Goal: Task Accomplishment & Management: Use online tool/utility

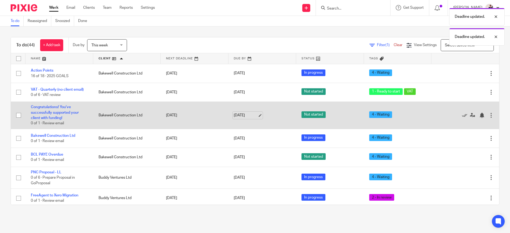
click at [241, 115] on link "[DATE]" at bounding box center [246, 116] width 24 height 6
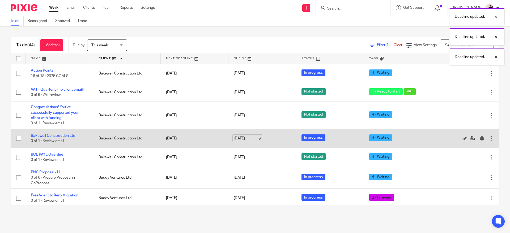
click at [243, 140] on link "15 Oct 2025" at bounding box center [246, 139] width 24 height 6
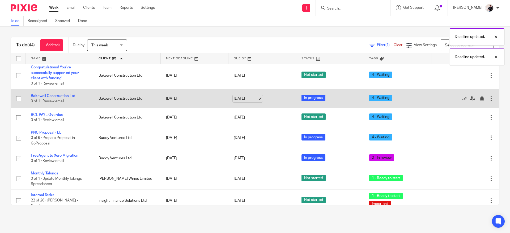
scroll to position [42, 0]
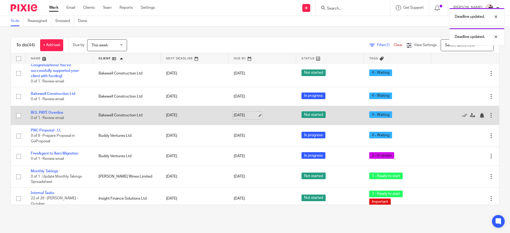
click at [239, 116] on link "[DATE]" at bounding box center [246, 116] width 24 height 6
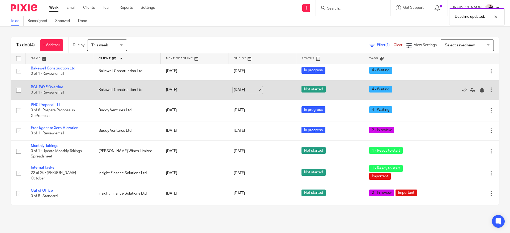
scroll to position [90, 0]
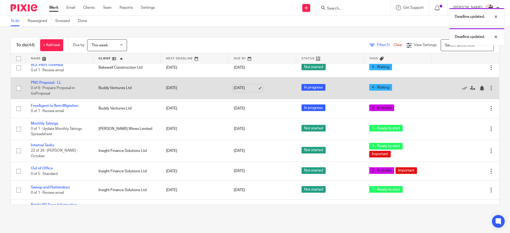
click at [241, 90] on link "16 Oct 2025" at bounding box center [246, 88] width 24 height 6
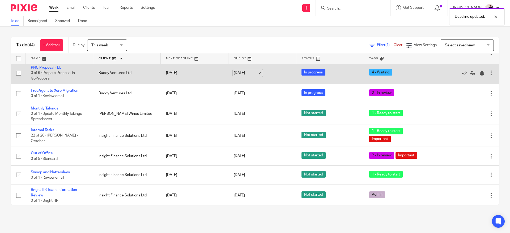
scroll to position [112, 0]
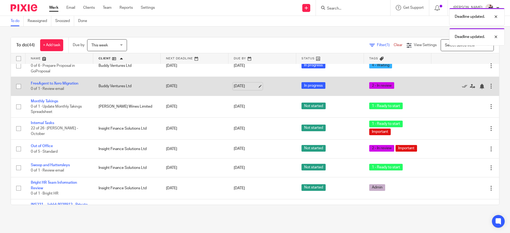
click at [239, 86] on link "16 Oct 2025" at bounding box center [246, 87] width 24 height 6
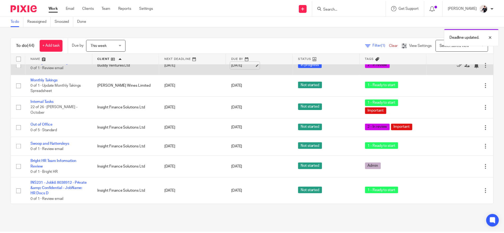
scroll to position [137, 0]
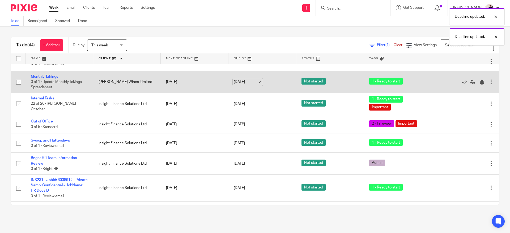
click at [242, 83] on link "15 Oct 2025" at bounding box center [246, 82] width 24 height 6
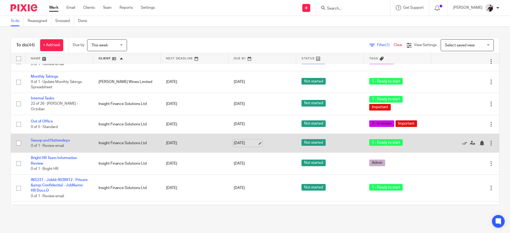
click at [239, 143] on link "15 Oct 2025" at bounding box center [246, 144] width 24 height 6
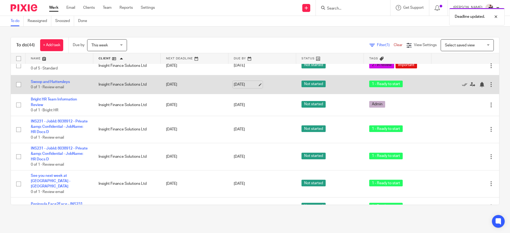
scroll to position [201, 0]
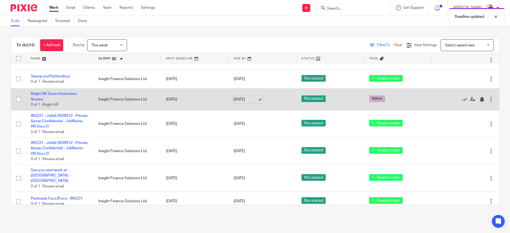
click at [239, 99] on link "15 Oct 2025" at bounding box center [246, 100] width 24 height 6
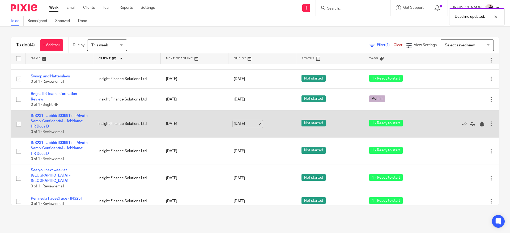
click at [237, 124] on link "15 Oct 2025" at bounding box center [246, 124] width 24 height 6
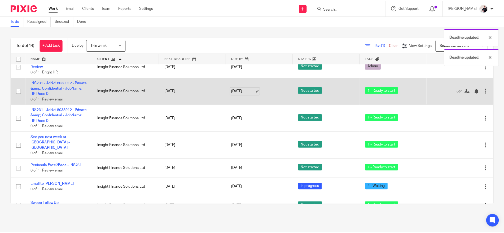
scroll to position [234, 0]
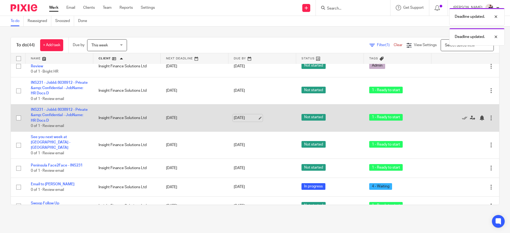
click at [240, 118] on link "[DATE]" at bounding box center [246, 118] width 24 height 6
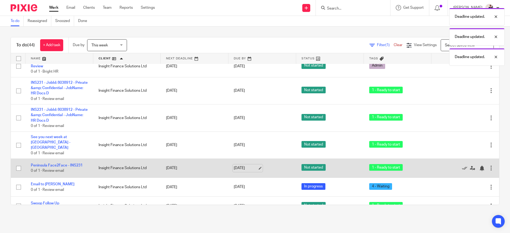
click at [242, 166] on link "[DATE]" at bounding box center [246, 169] width 24 height 6
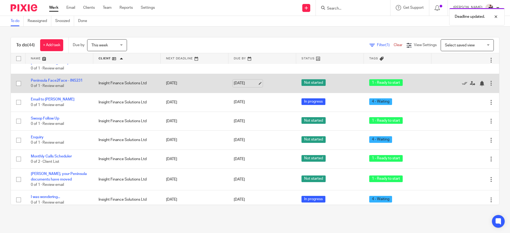
scroll to position [320, 0]
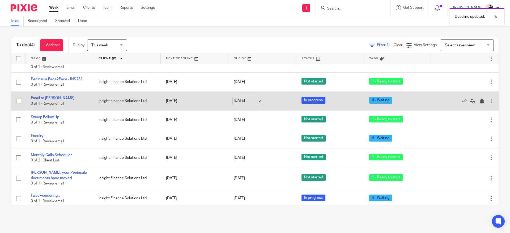
click at [240, 98] on link "[DATE]" at bounding box center [246, 101] width 24 height 6
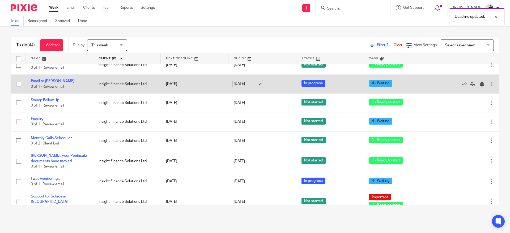
scroll to position [344, 0]
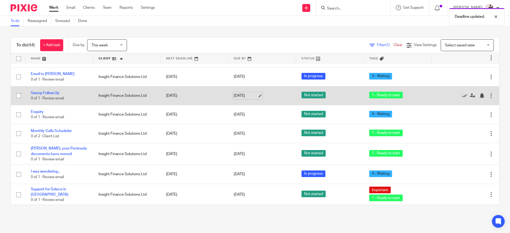
click at [242, 93] on link "[DATE]" at bounding box center [246, 96] width 24 height 6
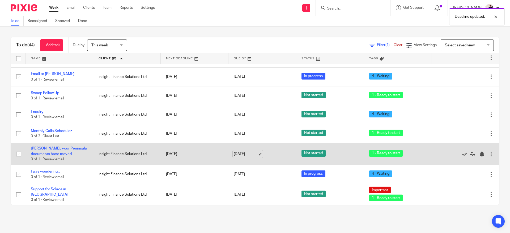
click at [240, 152] on link "[DATE]" at bounding box center [246, 155] width 24 height 6
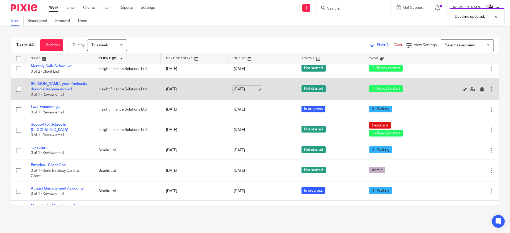
scroll to position [414, 0]
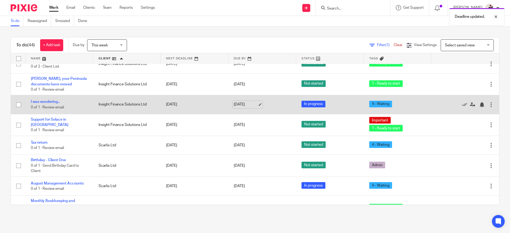
click at [240, 102] on link "[DATE]" at bounding box center [246, 105] width 24 height 6
click at [242, 102] on link "[DATE]" at bounding box center [246, 105] width 24 height 6
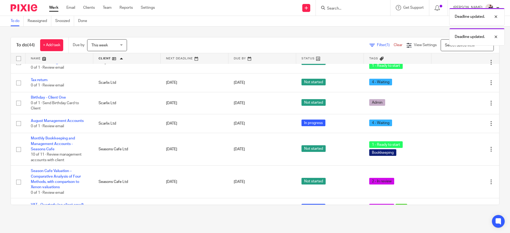
scroll to position [480, 0]
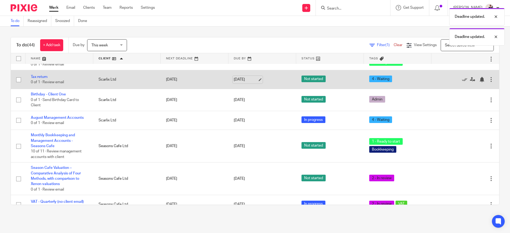
click at [243, 77] on link "[DATE]" at bounding box center [246, 80] width 24 height 6
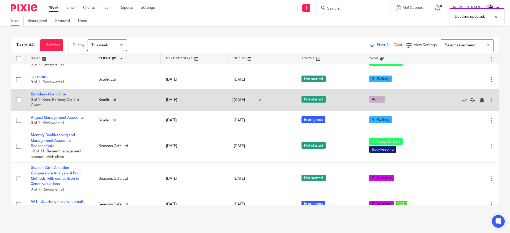
click at [240, 97] on link "[DATE]" at bounding box center [246, 100] width 24 height 6
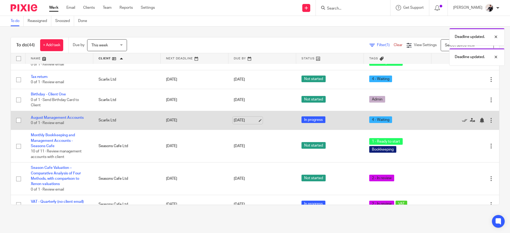
click at [243, 118] on link "[DATE]" at bounding box center [246, 121] width 24 height 6
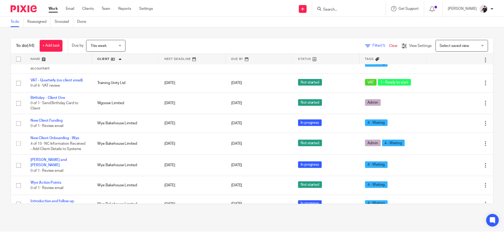
scroll to position [834, 0]
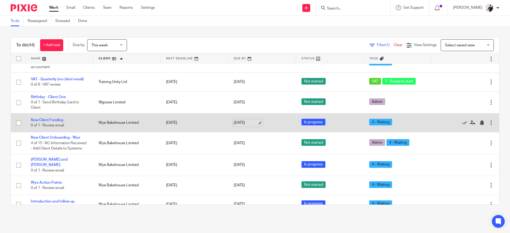
click at [242, 120] on link "[DATE]" at bounding box center [246, 123] width 24 height 6
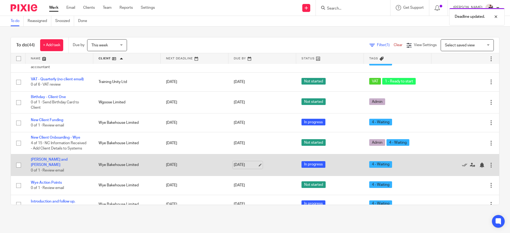
click at [244, 162] on link "[DATE]" at bounding box center [246, 165] width 24 height 6
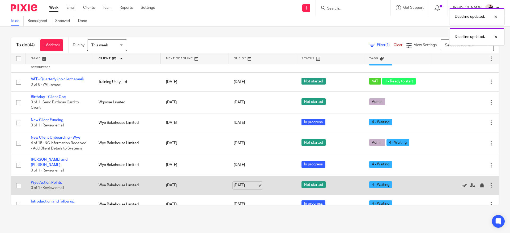
click at [236, 183] on link "[DATE]" at bounding box center [246, 186] width 24 height 6
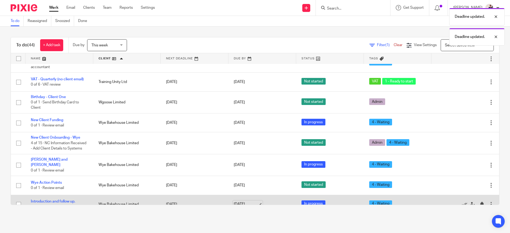
click at [243, 202] on link "[DATE]" at bounding box center [246, 205] width 24 height 6
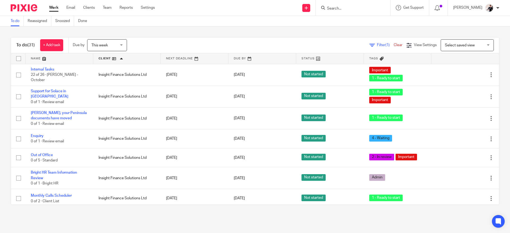
click at [113, 44] on span "This week" at bounding box center [105, 45] width 28 height 11
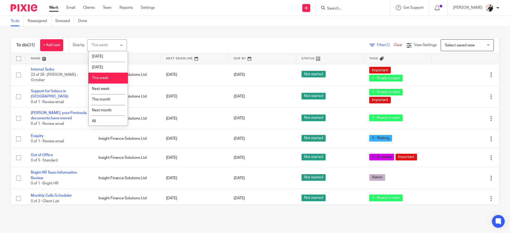
click at [111, 56] on li "Today" at bounding box center [107, 56] width 39 height 11
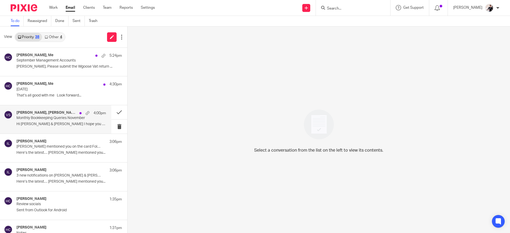
click at [62, 119] on p "Monthly Bookkeeping Queries November" at bounding box center [52, 118] width 72 height 5
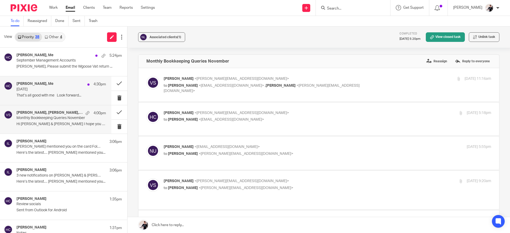
click at [74, 90] on p "[DATE]" at bounding box center [52, 89] width 72 height 5
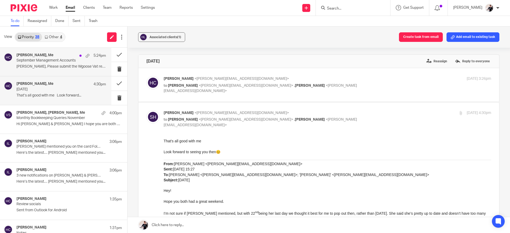
click at [75, 61] on p "September Management Accounts" at bounding box center [52, 60] width 72 height 5
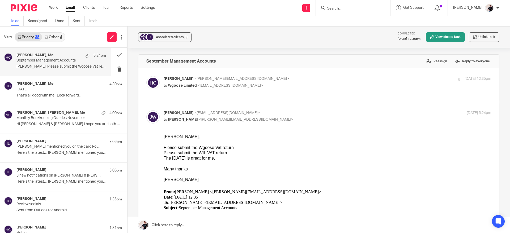
click at [59, 38] on link "Other 4" at bounding box center [53, 37] width 23 height 8
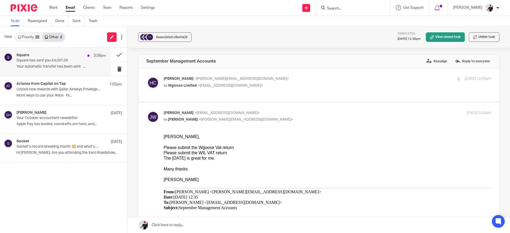
click at [74, 59] on p "Square has sent you £4,031.05" at bounding box center [52, 60] width 72 height 5
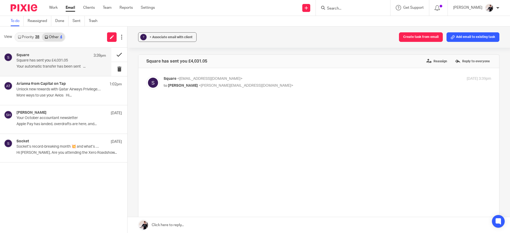
click at [116, 55] on button at bounding box center [119, 55] width 16 height 14
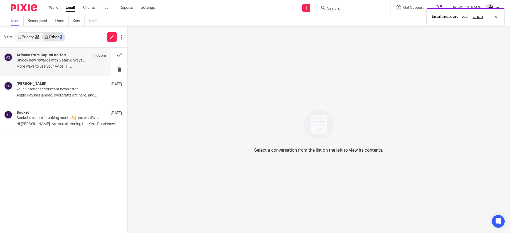
click at [83, 59] on p "Unlock new rewards with Qatar Airways Privilege Club" at bounding box center [52, 60] width 72 height 5
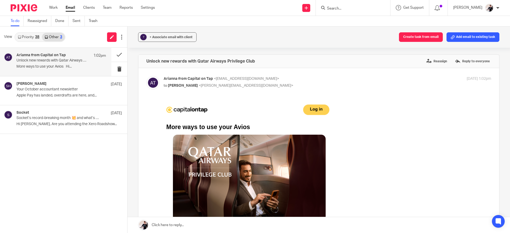
click at [36, 34] on link "Priority 38" at bounding box center [28, 37] width 27 height 8
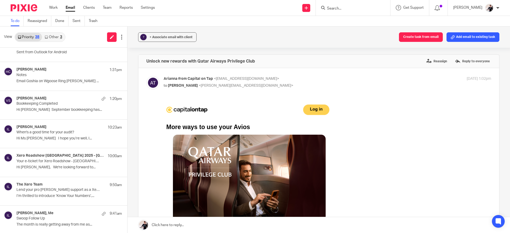
scroll to position [160, 0]
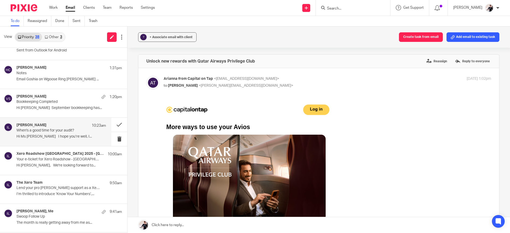
click at [67, 132] on p "When's a good time for your audit?" at bounding box center [52, 130] width 72 height 5
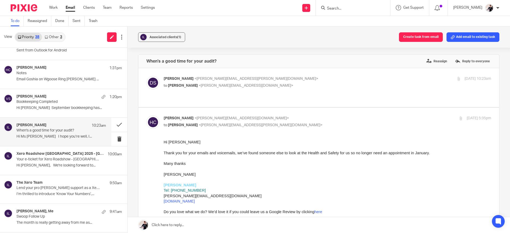
scroll to position [0, 0]
click at [111, 122] on button at bounding box center [119, 125] width 16 height 14
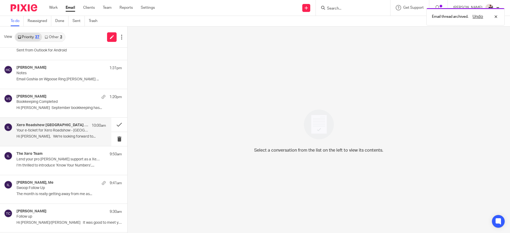
click at [74, 131] on p "Your e-ticket for Xero Roadshow - Birmingham" at bounding box center [52, 130] width 72 height 5
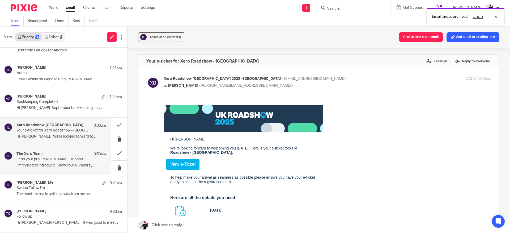
click at [71, 159] on p "Lend your pro bono support as a Xero For Good Ambassador" at bounding box center [52, 159] width 72 height 5
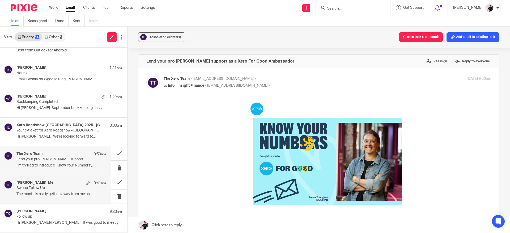
click at [74, 186] on p "Swoop Follow Up" at bounding box center [52, 188] width 72 height 5
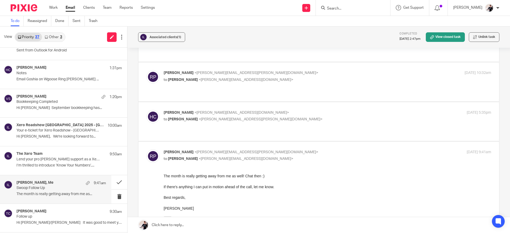
scroll to position [287, 0]
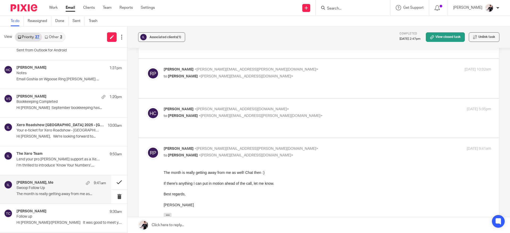
click at [111, 184] on button at bounding box center [119, 182] width 16 height 14
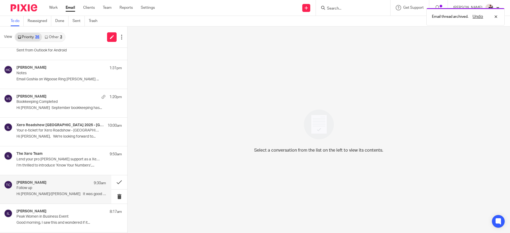
click at [75, 191] on div "Trindade, Christina 9:30am Follow up Hi Tom/Helen It was good to meet you..." at bounding box center [60, 190] width 89 height 18
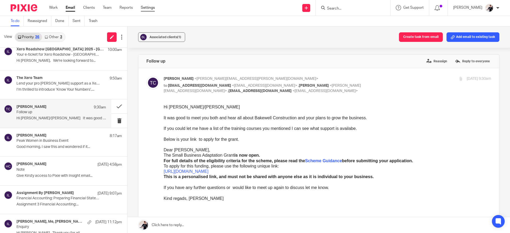
scroll to position [236, 0]
click at [72, 139] on p "Peak Women in Business Event" at bounding box center [52, 141] width 72 height 5
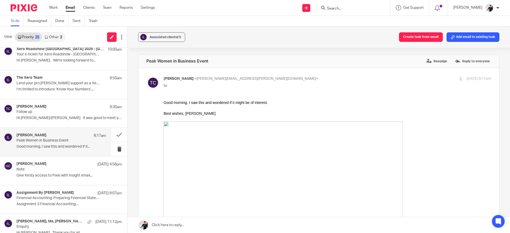
scroll to position [0, 0]
click at [76, 170] on p "Note" at bounding box center [52, 169] width 72 height 5
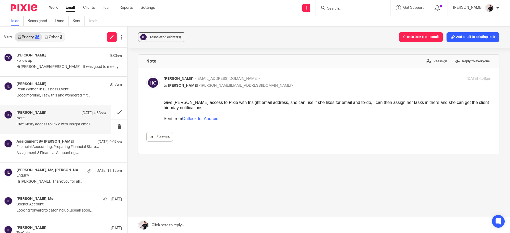
scroll to position [289, 0]
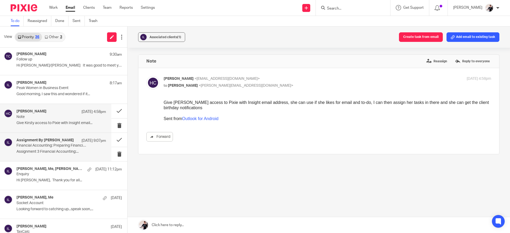
click at [74, 143] on div "Assignment By Victoria Sanders 11 Oct 9:07pm" at bounding box center [60, 140] width 89 height 5
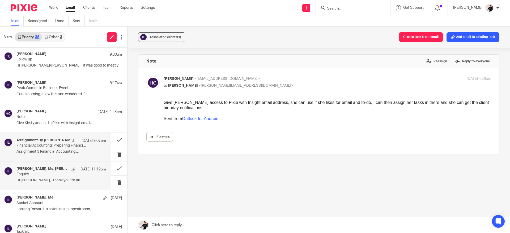
click at [60, 175] on p "Enquiry" at bounding box center [52, 174] width 72 height 5
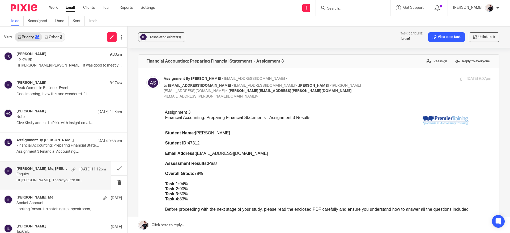
scroll to position [0, 0]
click at [114, 170] on button at bounding box center [119, 169] width 16 height 14
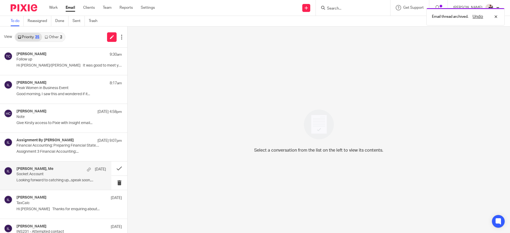
click at [61, 175] on p "Socket Account" at bounding box center [52, 174] width 72 height 5
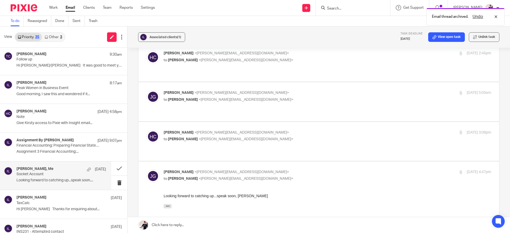
scroll to position [147, 0]
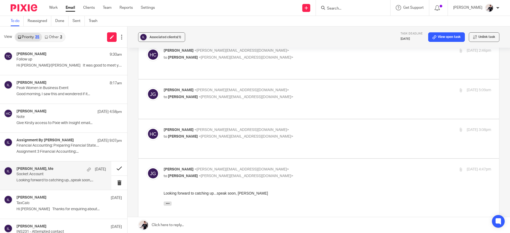
click at [115, 167] on button at bounding box center [119, 169] width 16 height 14
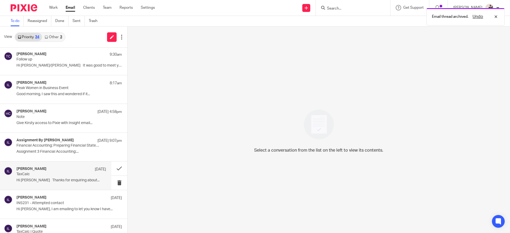
click at [68, 171] on div "Ashley Ellis 10 Oct" at bounding box center [60, 169] width 89 height 5
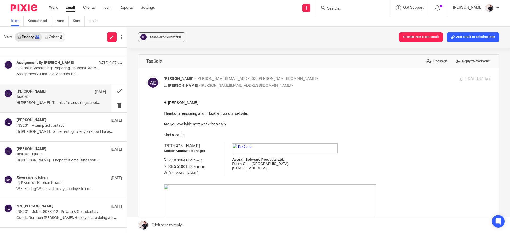
scroll to position [372, 0]
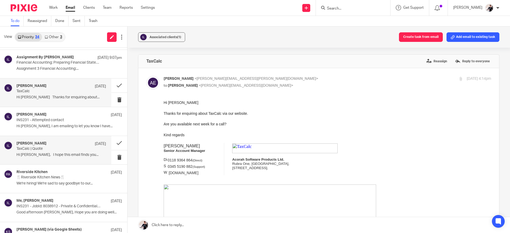
click at [61, 146] on div "Callum Brock 9 Oct" at bounding box center [60, 143] width 89 height 5
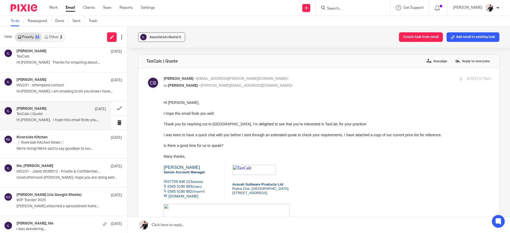
scroll to position [417, 0]
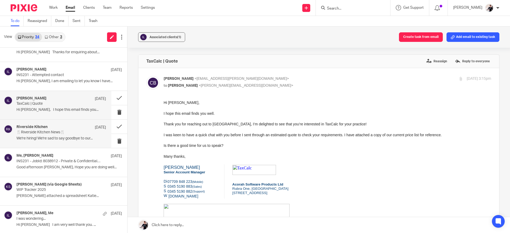
click at [72, 135] on p "🍴Riverside Kitchen News🍴" at bounding box center [52, 132] width 72 height 5
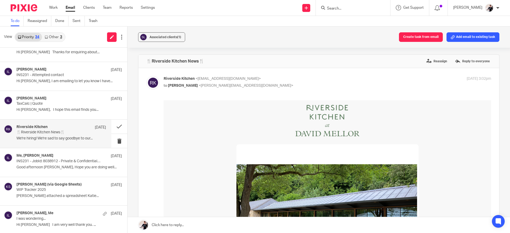
scroll to position [0, 0]
click at [115, 126] on button at bounding box center [119, 127] width 16 height 14
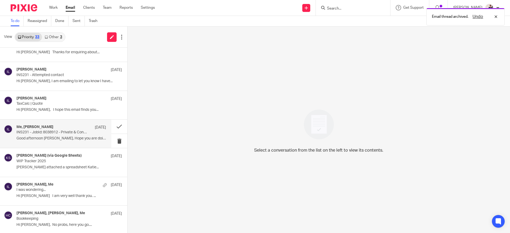
click at [79, 131] on p "INS231 - JobId: 8038912 - Private & Confidential - JobName: HR Docs D" at bounding box center [52, 132] width 72 height 5
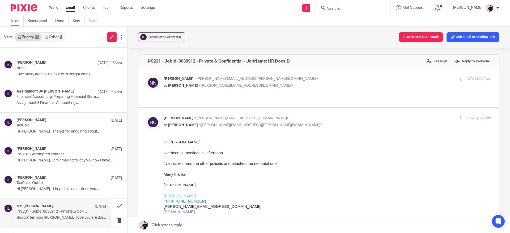
scroll to position [333, 0]
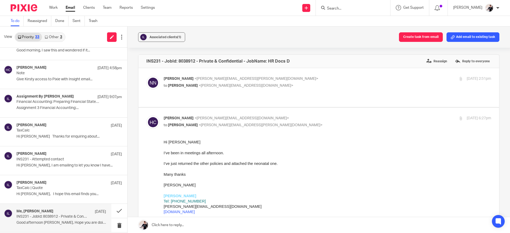
click at [56, 38] on link "Other 3" at bounding box center [53, 37] width 23 height 8
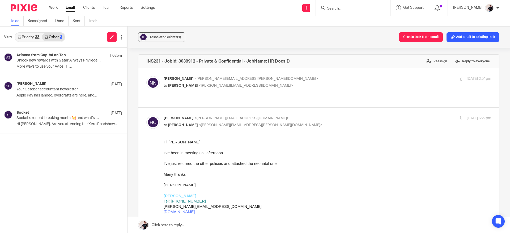
scroll to position [0, 0]
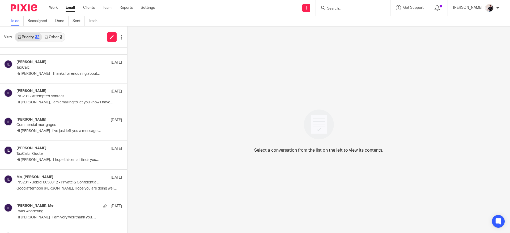
scroll to position [438, 0]
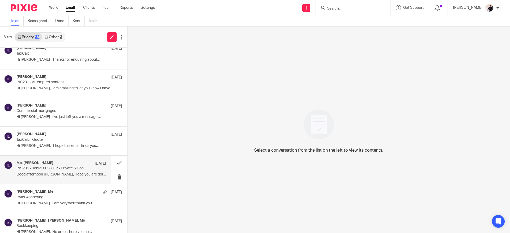
click at [72, 166] on div "Me, [PERSON_NAME] [DATE]" at bounding box center [60, 163] width 89 height 5
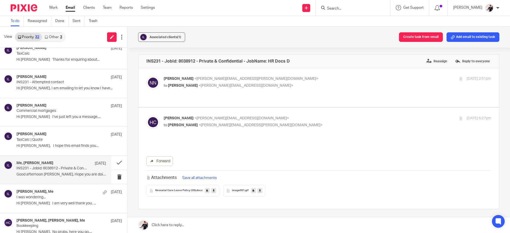
scroll to position [0, 0]
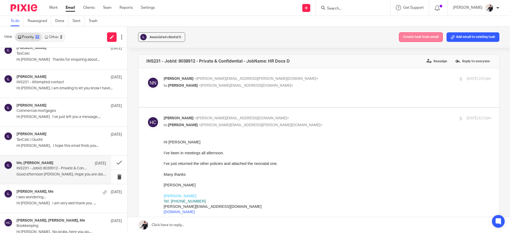
click at [427, 38] on button "Create task from email" at bounding box center [421, 37] width 44 height 10
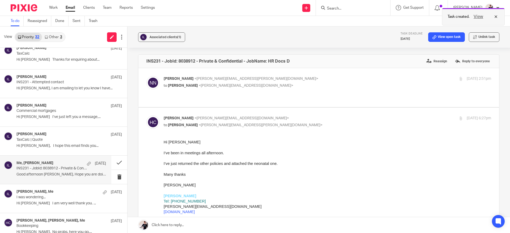
click at [481, 19] on button "View" at bounding box center [478, 17] width 13 height 6
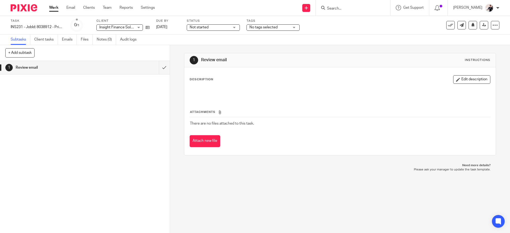
click at [275, 26] on span "No tags selected" at bounding box center [263, 27] width 28 height 4
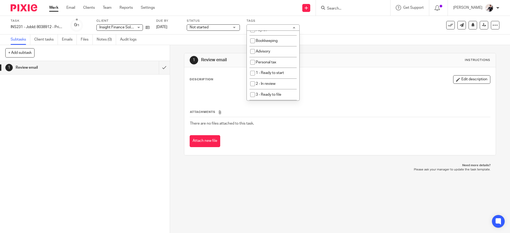
scroll to position [52, 0]
click at [284, 71] on span "1 - Ready to start" at bounding box center [270, 70] width 28 height 4
checkbox input "true"
click at [173, 26] on link "[DATE]" at bounding box center [168, 27] width 24 height 6
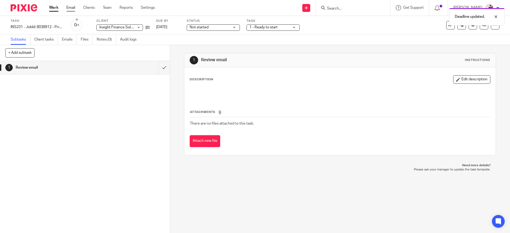
click at [71, 9] on link "Email" at bounding box center [70, 7] width 9 height 5
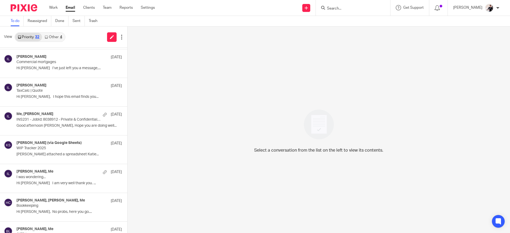
scroll to position [445, 0]
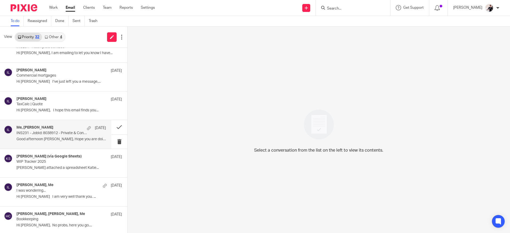
click at [68, 130] on div "Me, [PERSON_NAME] [DATE]" at bounding box center [60, 128] width 89 height 5
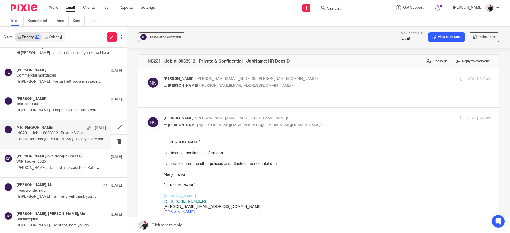
scroll to position [0, 0]
click at [112, 127] on button at bounding box center [119, 127] width 16 height 14
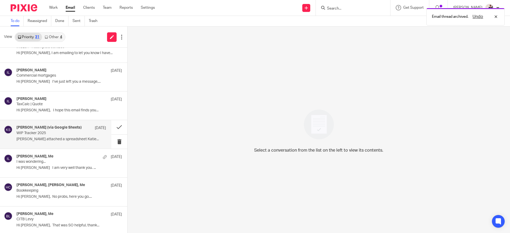
click at [72, 133] on p "WIP Tracker 2025" at bounding box center [52, 133] width 72 height 5
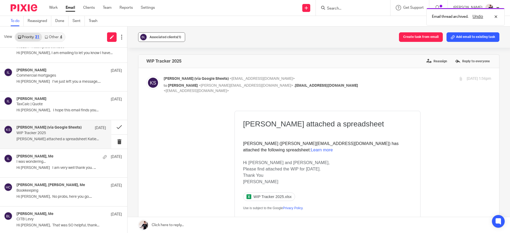
click at [167, 36] on span "Associated clients (1)" at bounding box center [165, 37] width 32 height 3
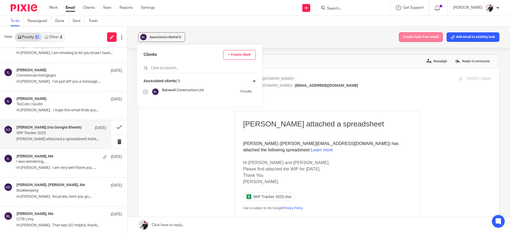
click at [419, 37] on button "Create task from email" at bounding box center [421, 37] width 44 height 10
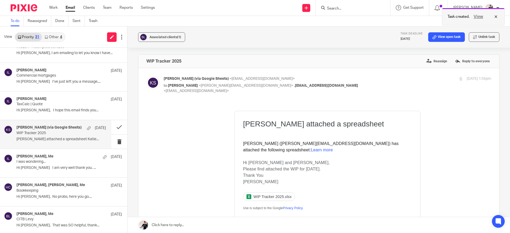
click at [479, 18] on button "View" at bounding box center [478, 17] width 13 height 6
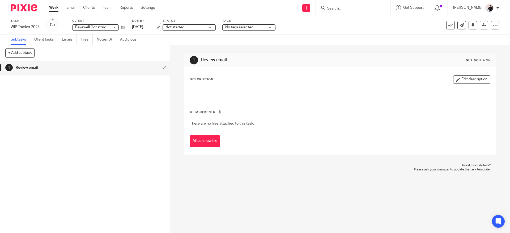
click at [145, 26] on link "[DATE]" at bounding box center [144, 27] width 24 height 6
click at [256, 27] on span "No tags selected" at bounding box center [245, 28] width 40 height 6
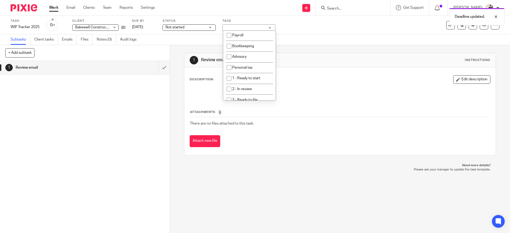
scroll to position [58, 0]
click at [256, 67] on li "1 - Ready to start" at bounding box center [249, 64] width 53 height 11
checkbox input "true"
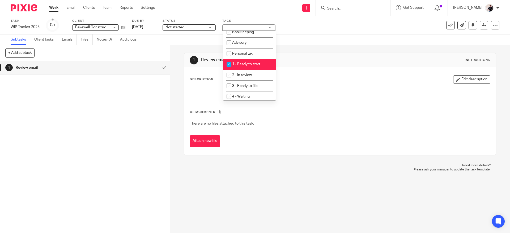
click at [312, 47] on div "1 Review email Instructions Description Edit description Attachments There are …" at bounding box center [339, 104] width 311 height 118
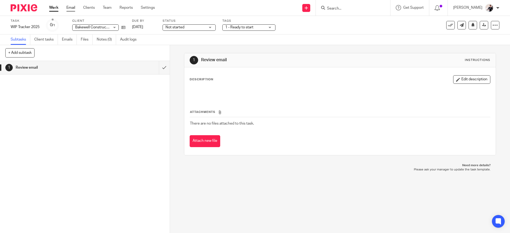
click at [70, 8] on link "Email" at bounding box center [70, 7] width 9 height 5
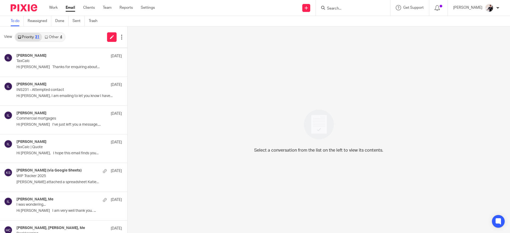
scroll to position [402, 0]
click at [69, 174] on p "WIP Tracker 2025" at bounding box center [52, 176] width 72 height 5
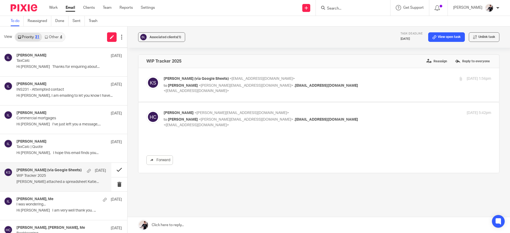
click at [112, 169] on button at bounding box center [119, 170] width 16 height 14
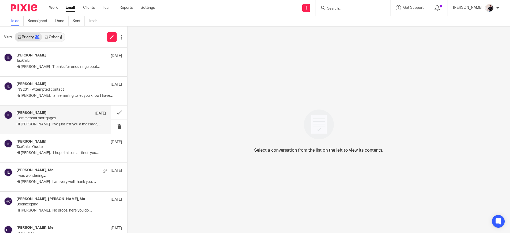
click at [66, 117] on p "Commercial mortgages" at bounding box center [52, 118] width 72 height 5
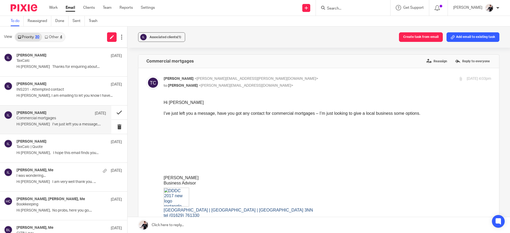
click at [116, 111] on button at bounding box center [119, 113] width 16 height 14
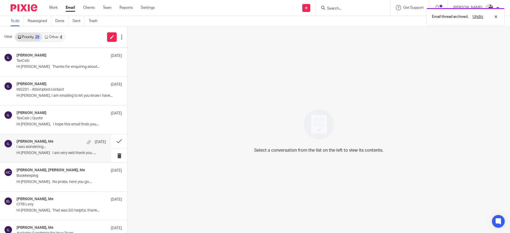
click at [73, 147] on p "I was wondering..." at bounding box center [52, 147] width 72 height 5
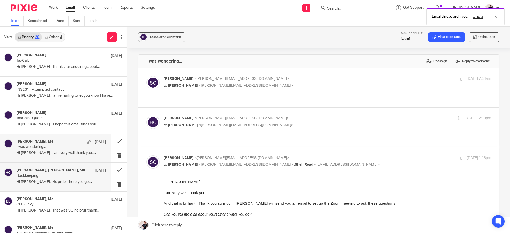
click at [77, 174] on p "Bookkeeping" at bounding box center [52, 176] width 72 height 5
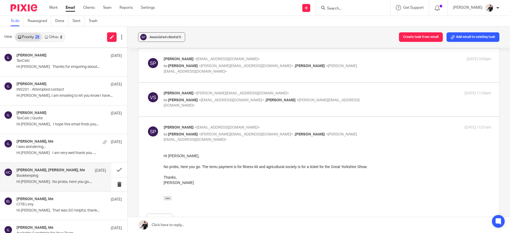
scroll to position [87, 0]
click at [345, 94] on p "[PERSON_NAME] <[PERSON_NAME][EMAIL_ADDRESS][DOMAIN_NAME]>" at bounding box center [272, 95] width 218 height 6
checkbox input "true"
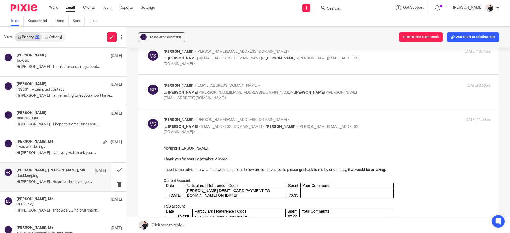
scroll to position [61, 0]
click at [353, 88] on p "[PERSON_NAME] <[EMAIL_ADDRESS][DOMAIN_NAME]>" at bounding box center [272, 86] width 218 height 6
checkbox input "true"
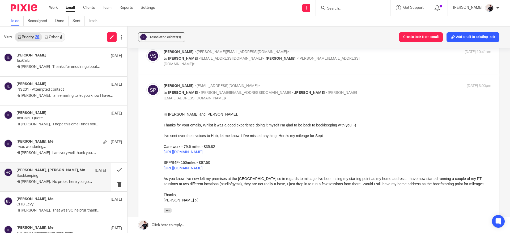
scroll to position [0, 0]
click at [111, 170] on button at bounding box center [119, 170] width 16 height 14
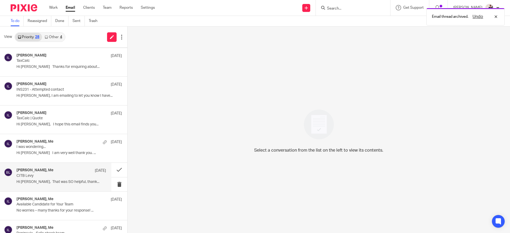
click at [79, 171] on div "[PERSON_NAME], Me [DATE]" at bounding box center [60, 170] width 89 height 5
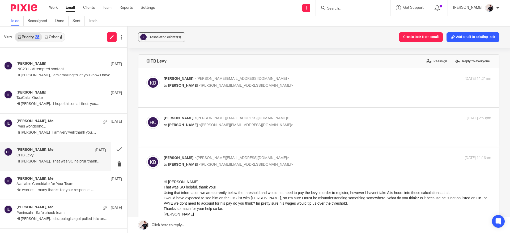
scroll to position [440, 0]
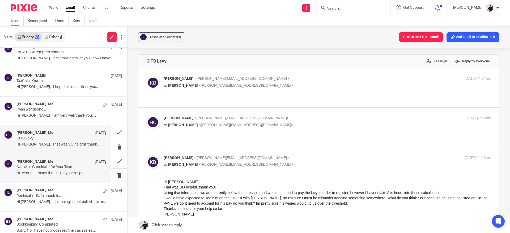
click at [66, 171] on div "[PERSON_NAME], Me [DATE] Available Candidate for Your Team No worries – many th…" at bounding box center [60, 169] width 89 height 18
click at [111, 162] on button at bounding box center [119, 161] width 16 height 14
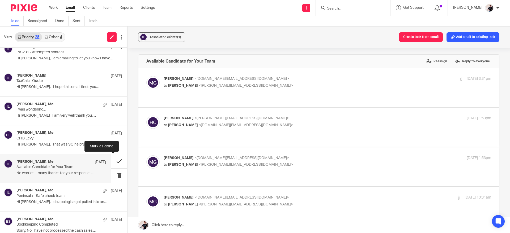
scroll to position [0, 0]
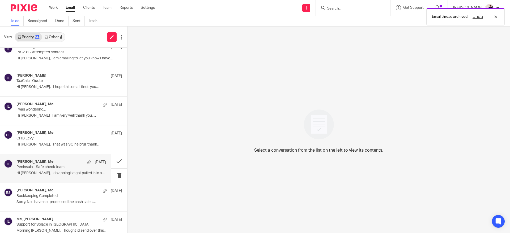
click at [75, 168] on p "Peninsula - Safe check team" at bounding box center [52, 167] width 72 height 5
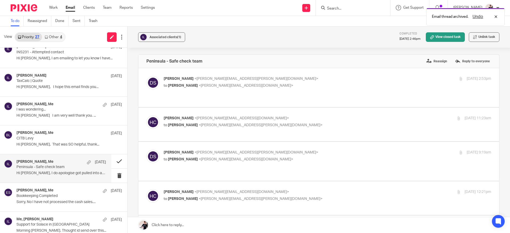
click at [115, 161] on button at bounding box center [119, 161] width 16 height 14
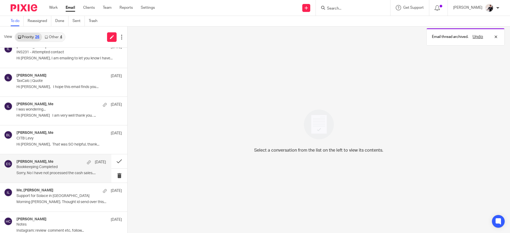
click at [81, 170] on p "Bookkeeping Completed" at bounding box center [52, 167] width 72 height 5
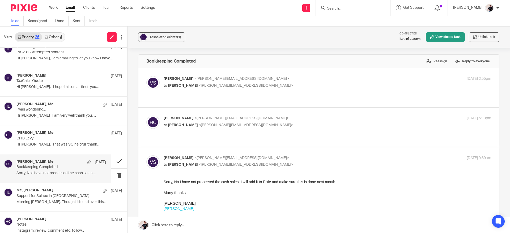
click at [114, 160] on button at bounding box center [119, 161] width 16 height 14
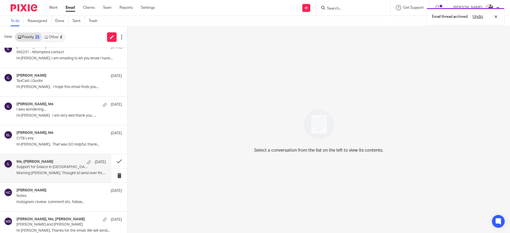
click at [81, 165] on div "Me, [PERSON_NAME] [DATE]" at bounding box center [60, 162] width 89 height 5
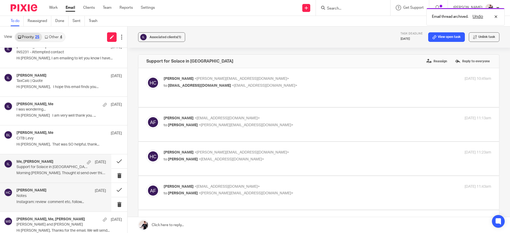
click at [77, 198] on p "Notes" at bounding box center [52, 196] width 72 height 5
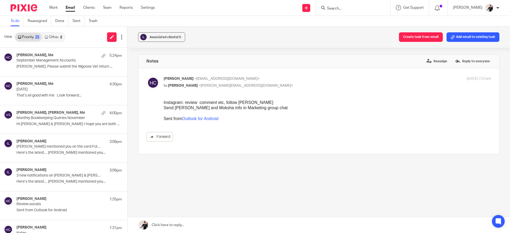
click at [57, 37] on link "Other 4" at bounding box center [53, 37] width 23 height 8
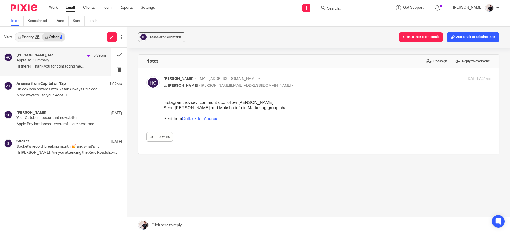
click at [68, 64] on div "[PERSON_NAME], Me 5:39pm Appraisal Summary Hi there! Thank you for contacting m…" at bounding box center [60, 62] width 89 height 18
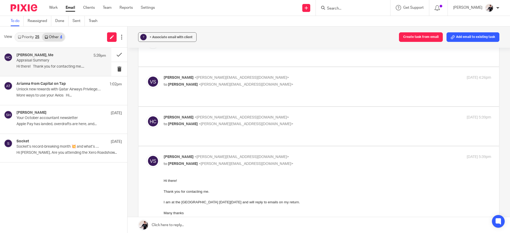
scroll to position [41, 0]
click at [118, 56] on button at bounding box center [119, 55] width 16 height 14
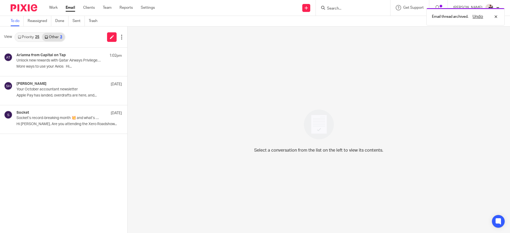
click at [33, 40] on link "Priority 25" at bounding box center [28, 37] width 27 height 8
